Goal: Transaction & Acquisition: Purchase product/service

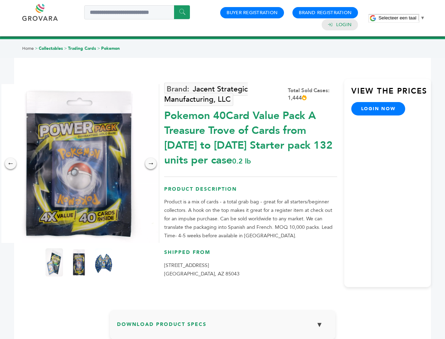
click at [402, 18] on span "Selecteer een taal" at bounding box center [398, 17] width 38 height 5
click at [79, 163] on img at bounding box center [79, 163] width 159 height 159
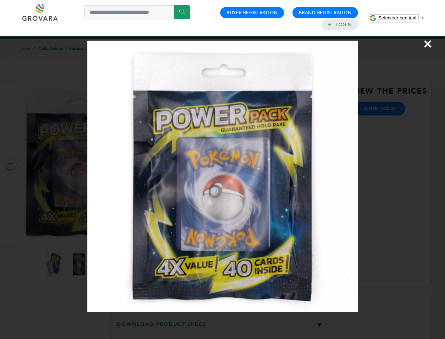
click at [11, 163] on div "×" at bounding box center [222, 169] width 445 height 339
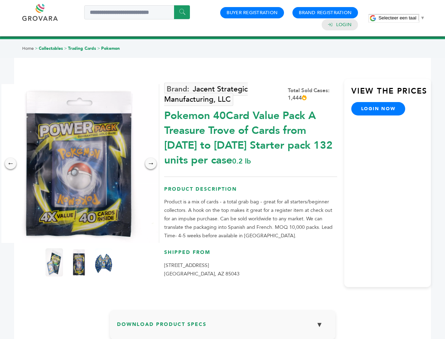
click at [151, 163] on div "→" at bounding box center [150, 163] width 11 height 11
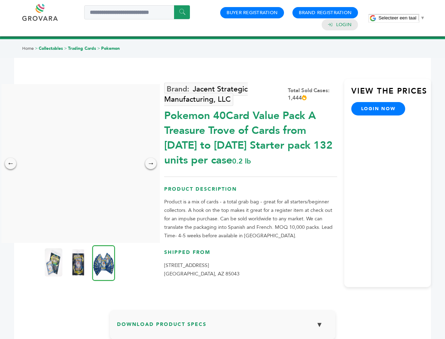
click at [54, 262] on img at bounding box center [54, 262] width 18 height 28
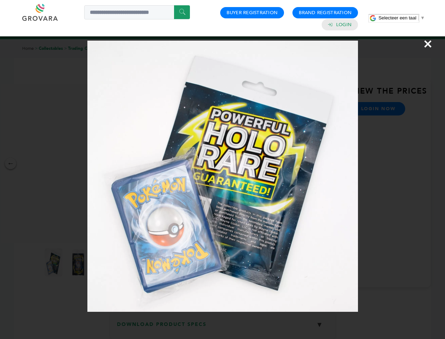
click at [79, 262] on div "×" at bounding box center [222, 169] width 445 height 339
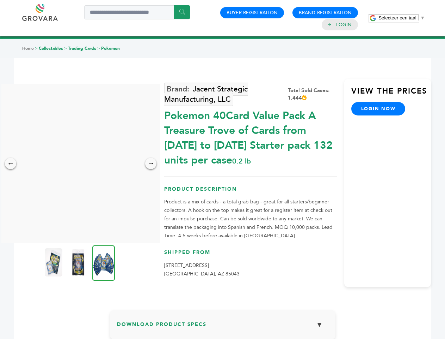
click at [104, 262] on img at bounding box center [103, 263] width 23 height 36
click at [0, 0] on div "×" at bounding box center [0, 0] width 0 height 0
